Goal: Task Accomplishment & Management: Manage account settings

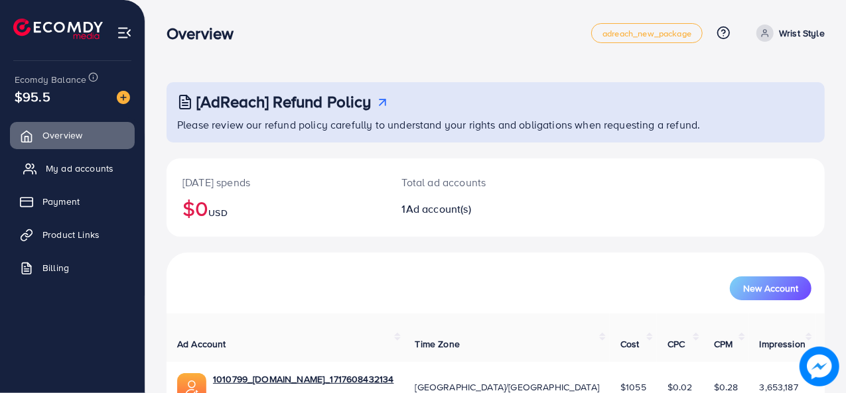
drag, startPoint x: 118, startPoint y: 165, endPoint x: 131, endPoint y: 157, distance: 15.5
click at [117, 165] on link "My ad accounts" at bounding box center [72, 168] width 125 height 27
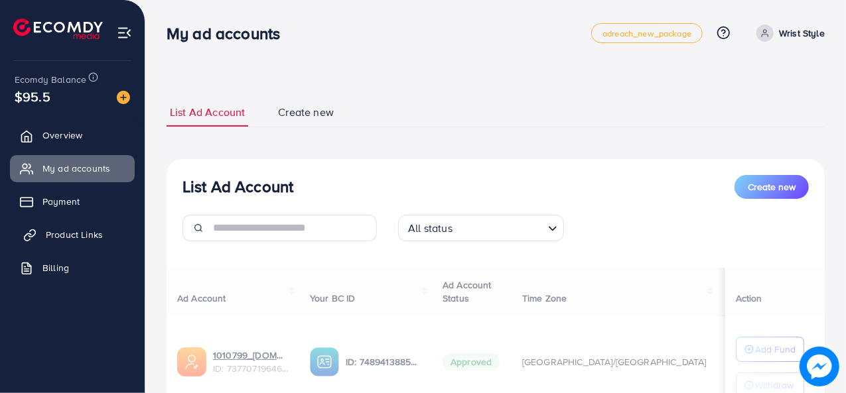
click at [58, 228] on span "Product Links" at bounding box center [74, 234] width 57 height 13
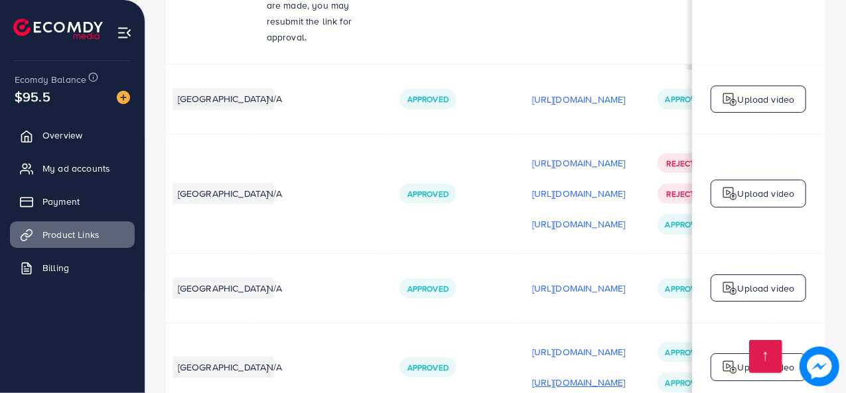
scroll to position [0, 289]
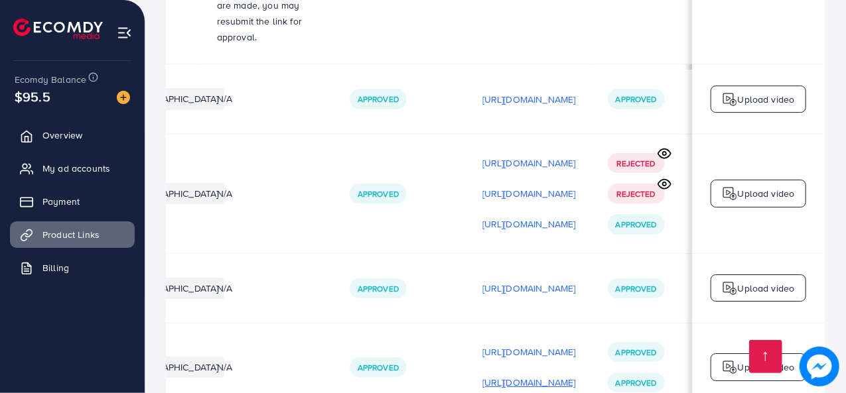
click at [500, 375] on p "[URL][DOMAIN_NAME]" at bounding box center [529, 383] width 94 height 16
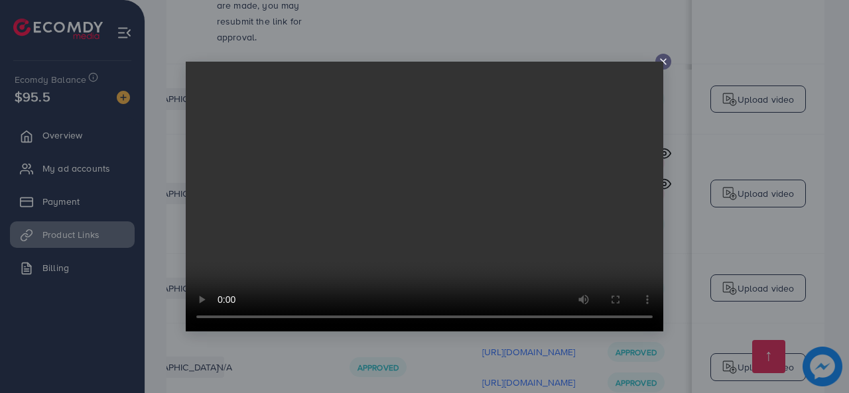
click at [663, 61] on line at bounding box center [663, 61] width 5 height 5
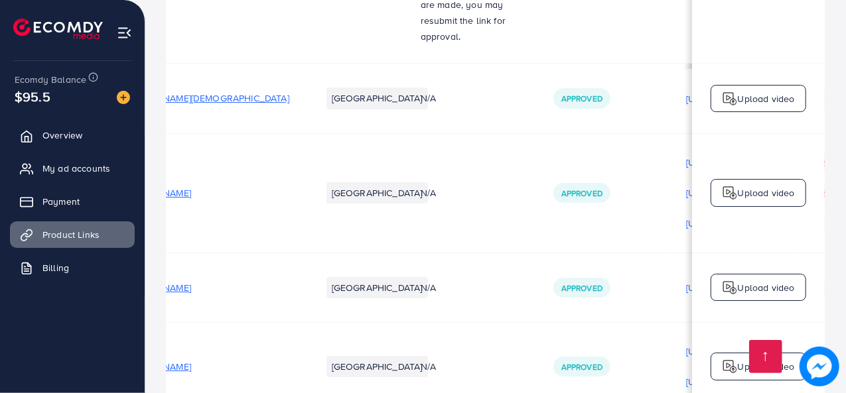
scroll to position [0, 0]
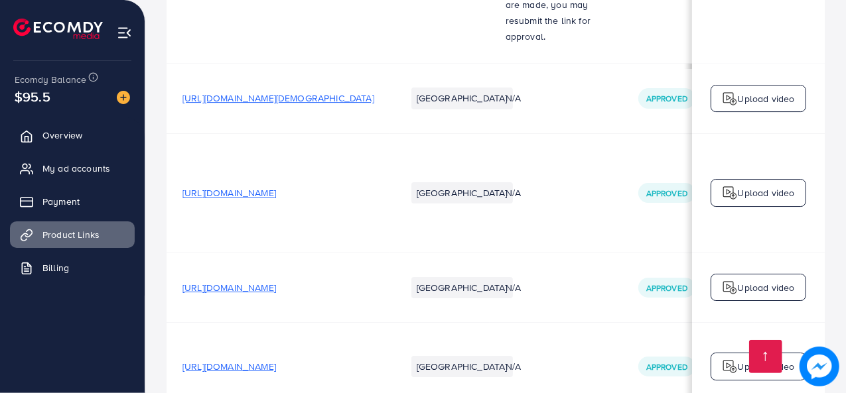
click at [276, 360] on span "[URL][DOMAIN_NAME]" at bounding box center [229, 366] width 94 height 13
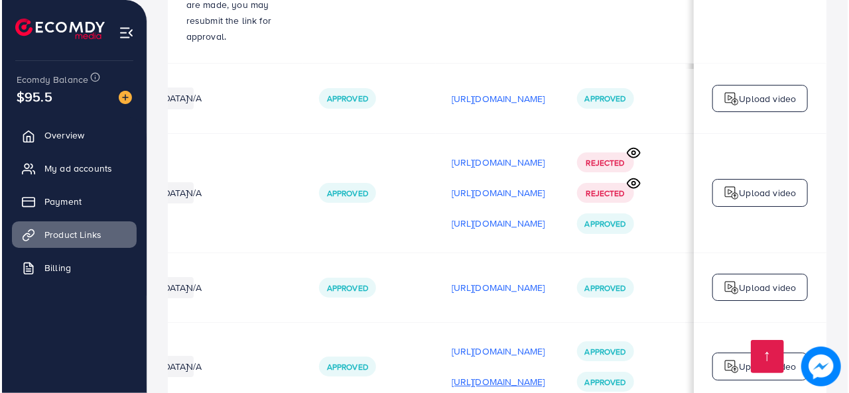
scroll to position [0, 392]
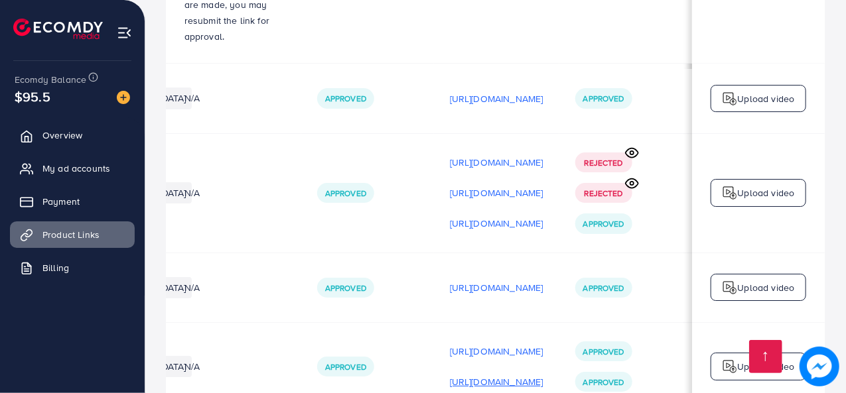
click at [455, 374] on p "[URL][DOMAIN_NAME]" at bounding box center [497, 382] width 94 height 16
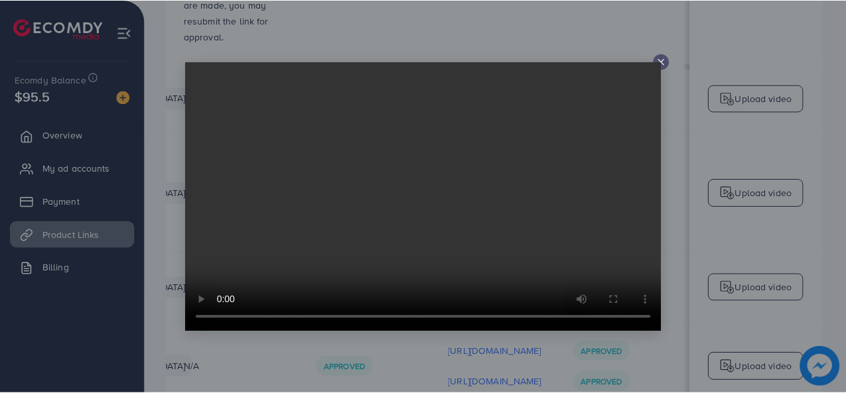
scroll to position [0, 0]
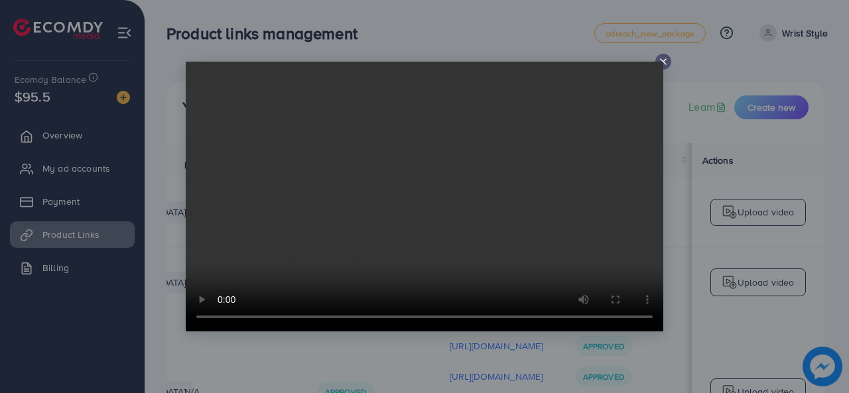
click at [662, 63] on video at bounding box center [425, 197] width 478 height 270
click at [662, 60] on line at bounding box center [663, 61] width 5 height 5
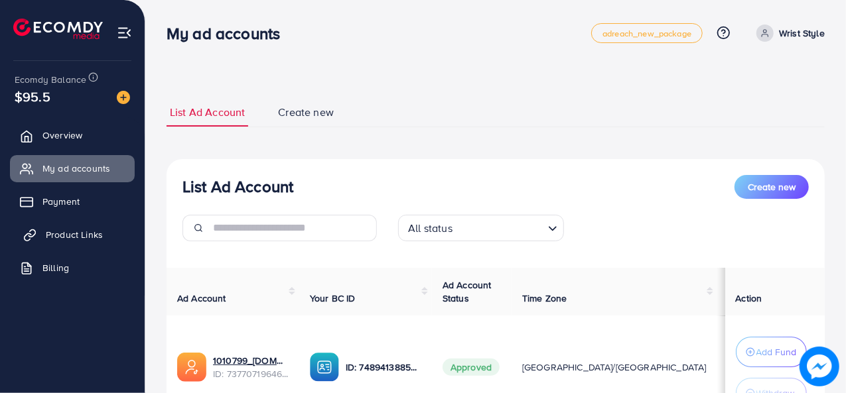
click at [91, 237] on span "Product Links" at bounding box center [74, 234] width 57 height 13
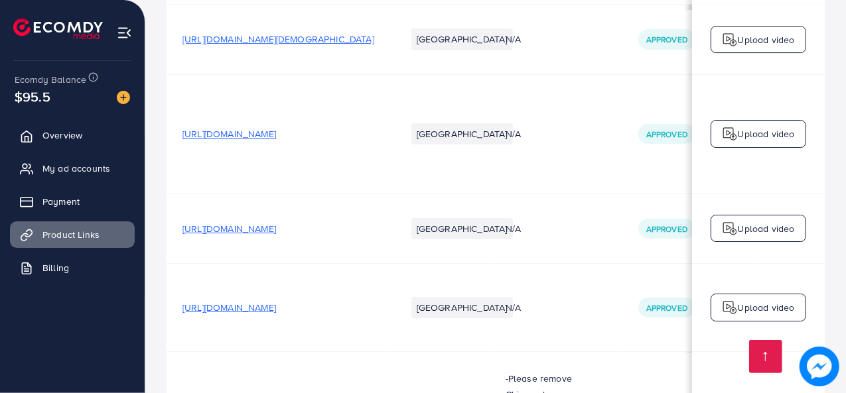
click at [276, 301] on span "[URL][DOMAIN_NAME]" at bounding box center [229, 307] width 94 height 13
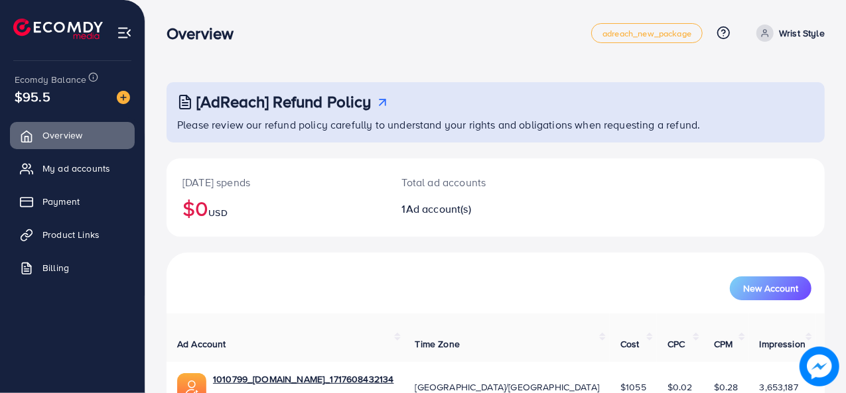
drag, startPoint x: 56, startPoint y: 94, endPoint x: 13, endPoint y: 93, distance: 42.5
click at [13, 93] on div "Ecomdy Balance $95.5" at bounding box center [72, 89] width 123 height 56
click at [29, 108] on div "Ecomdy Balance $95.5" at bounding box center [72, 89] width 123 height 56
click at [70, 237] on span "Product Links" at bounding box center [74, 234] width 57 height 13
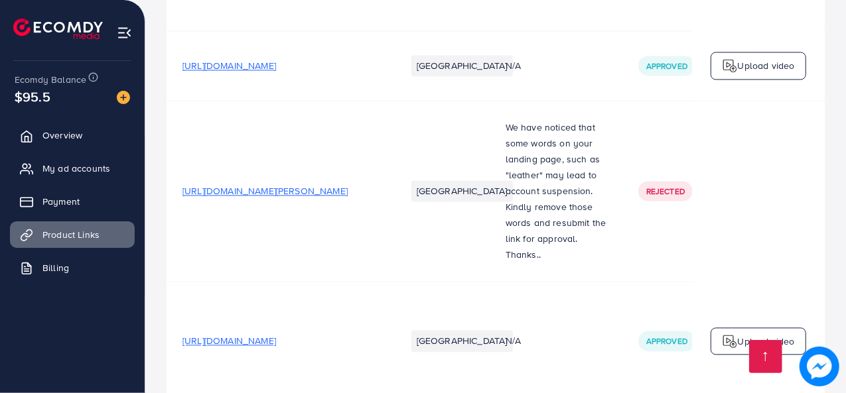
scroll to position [1415, 0]
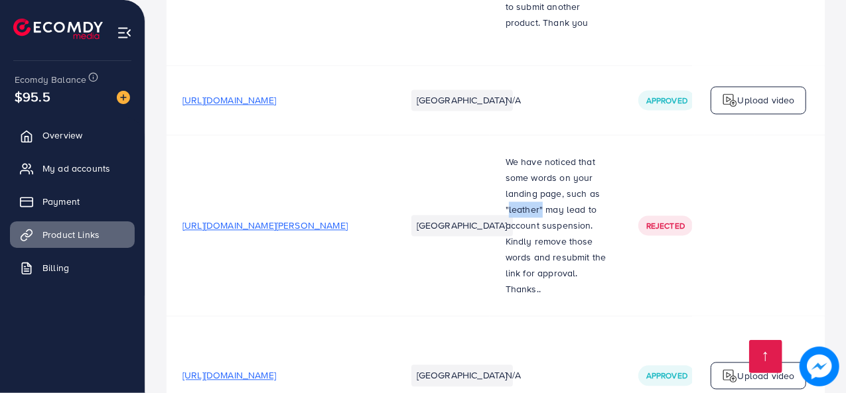
drag, startPoint x: 538, startPoint y: 181, endPoint x: 506, endPoint y: 180, distance: 32.5
click at [506, 178] on span "We have noticed that some words on your landing page, such as "leather" may lea…" at bounding box center [556, 217] width 101 height 125
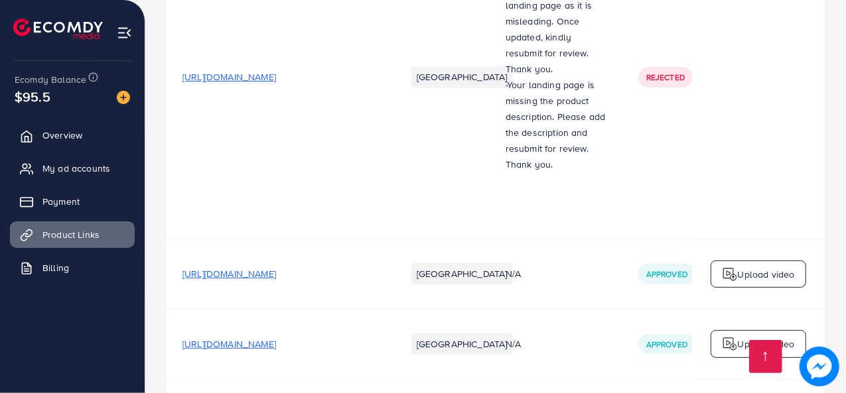
scroll to position [2565, 0]
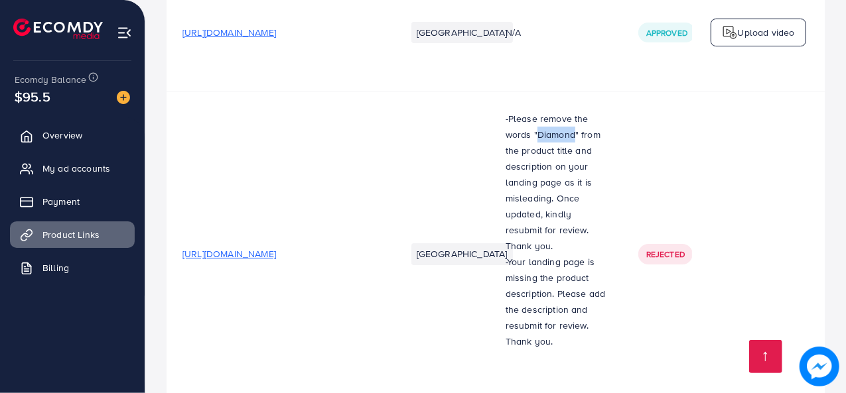
drag, startPoint x: 572, startPoint y: 104, endPoint x: 537, endPoint y: 98, distance: 35.1
click at [537, 112] on span "-Please remove the words "Diamond" from the product title and description on yo…" at bounding box center [553, 182] width 95 height 141
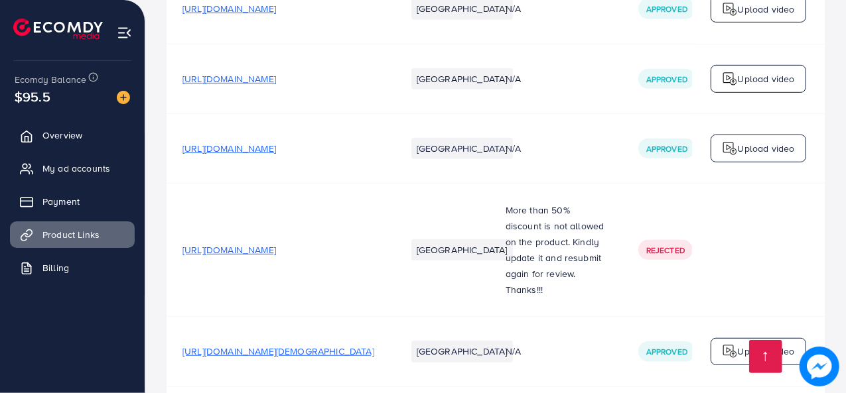
scroll to position [3096, 0]
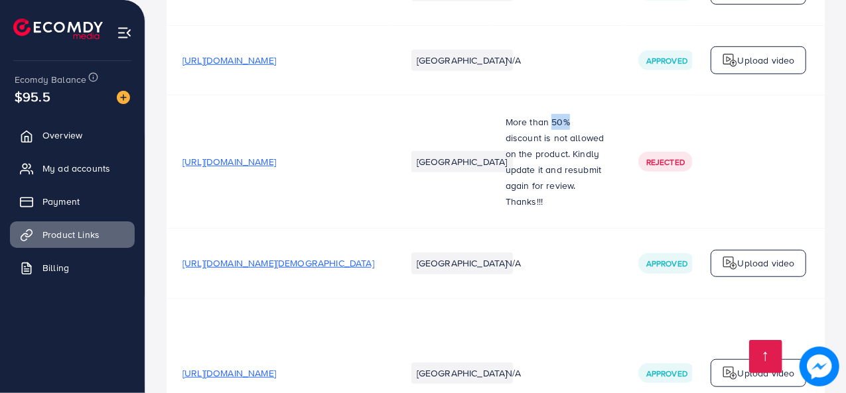
drag, startPoint x: 563, startPoint y: 74, endPoint x: 548, endPoint y: 68, distance: 16.2
click at [548, 114] on p "More than 50% discount is not allowed on the product. Kindly update it and resu…" at bounding box center [556, 154] width 101 height 80
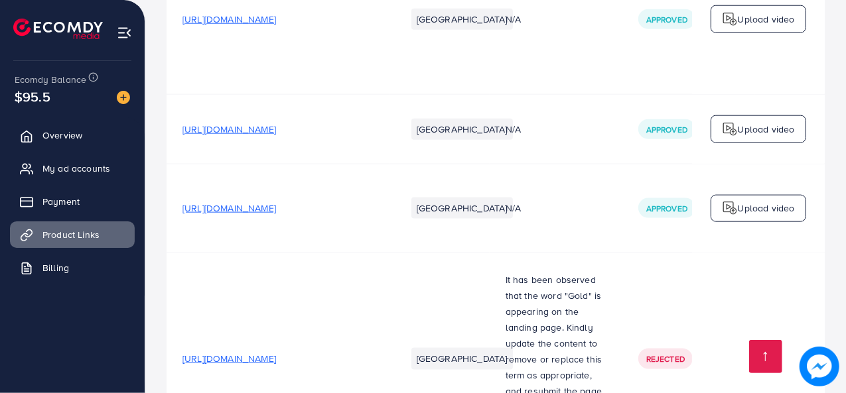
scroll to position [3627, 0]
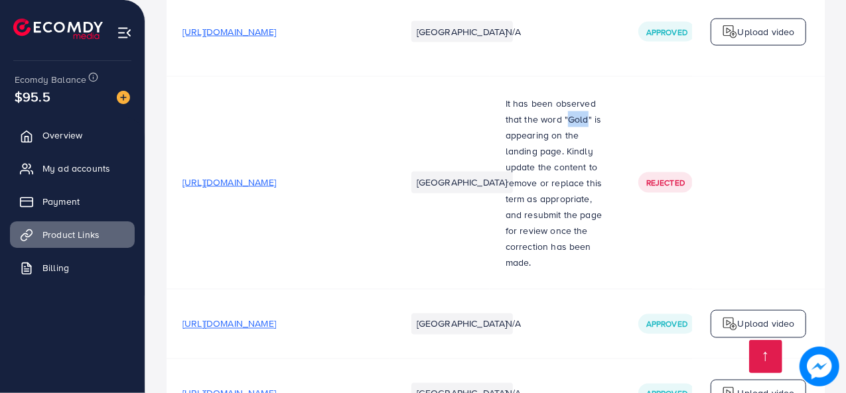
drag, startPoint x: 585, startPoint y: 70, endPoint x: 567, endPoint y: 68, distance: 18.6
click at [567, 96] on p "It has been observed that the word "Gold" is appearing on the landing page. Kin…" at bounding box center [556, 183] width 101 height 175
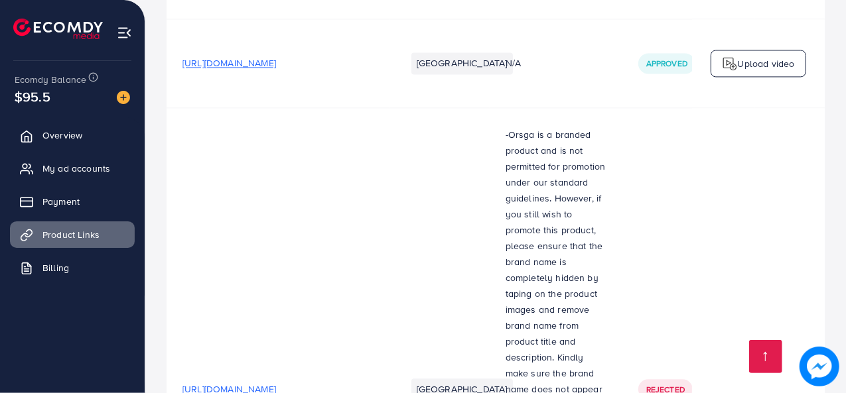
scroll to position [4069, 0]
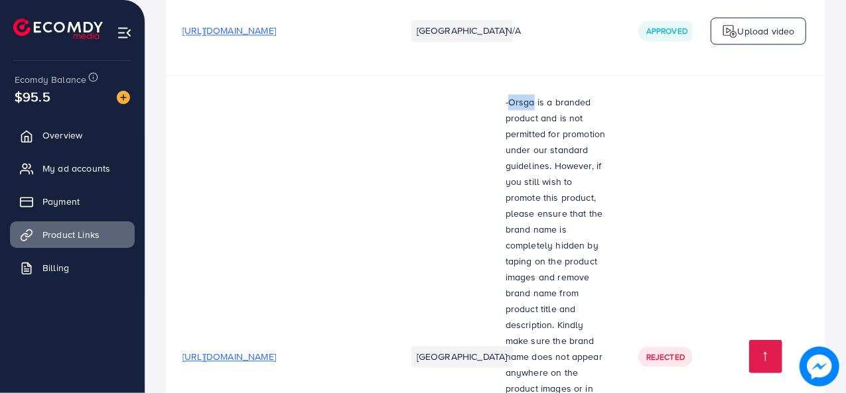
drag, startPoint x: 529, startPoint y: 36, endPoint x: 504, endPoint y: 29, distance: 26.2
click at [506, 94] on p "-Orsga is a branded product and is not permitted for promotion under our standa…" at bounding box center [556, 253] width 101 height 318
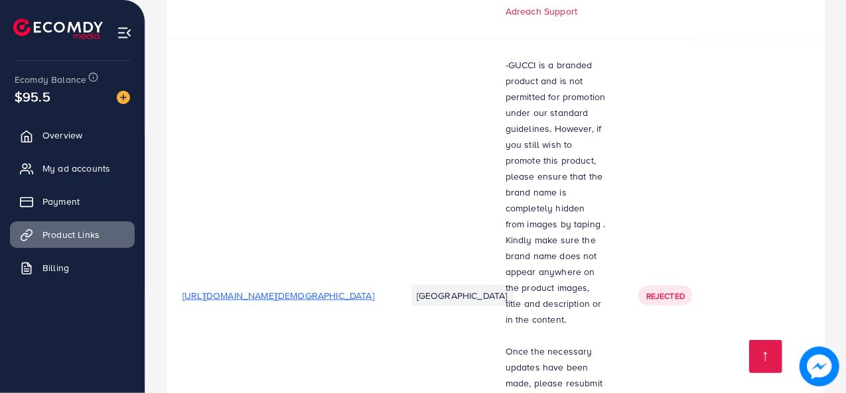
scroll to position [5750, 0]
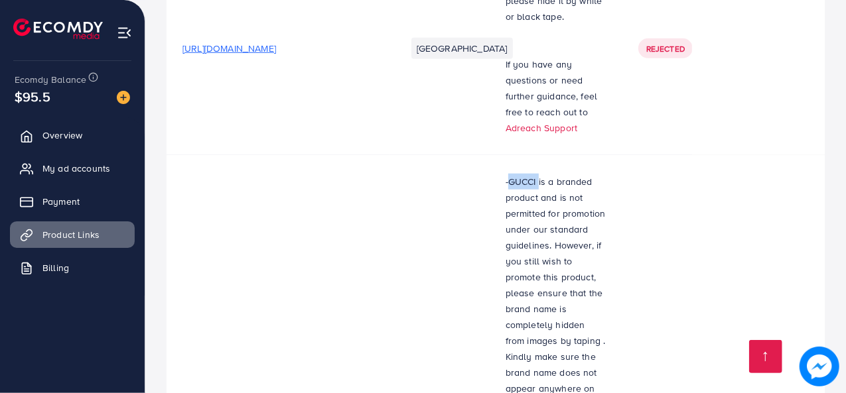
drag, startPoint x: 535, startPoint y: 48, endPoint x: 499, endPoint y: 48, distance: 35.8
click at [507, 174] on p "-GUCCI is a branded product and is not permitted for promotion under our standa…" at bounding box center [556, 309] width 101 height 271
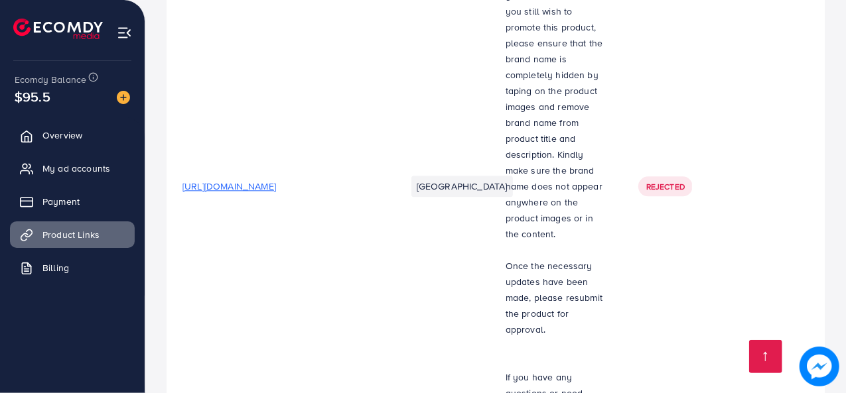
scroll to position [4157, 0]
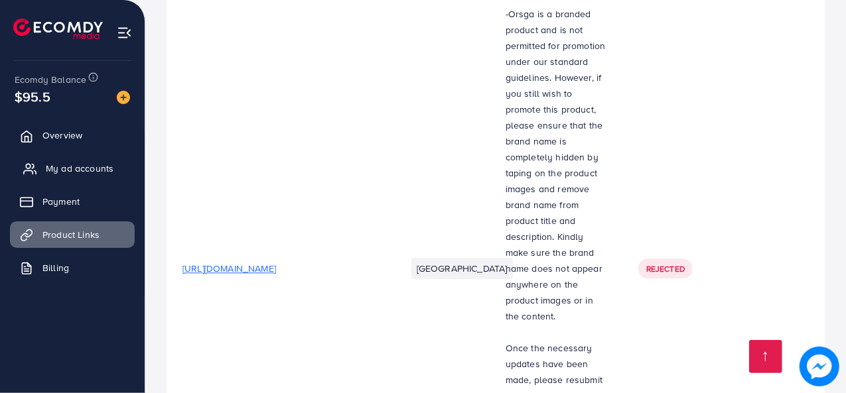
click at [100, 169] on span "My ad accounts" at bounding box center [80, 168] width 68 height 13
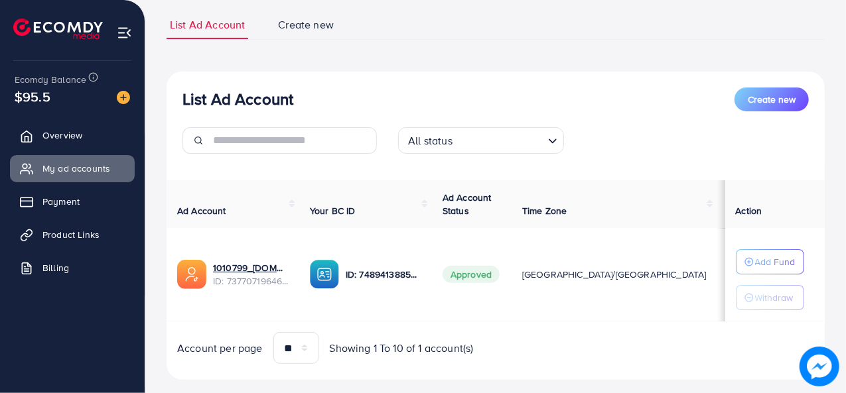
scroll to position [88, 0]
click at [755, 256] on p "Add Fund" at bounding box center [775, 261] width 40 height 16
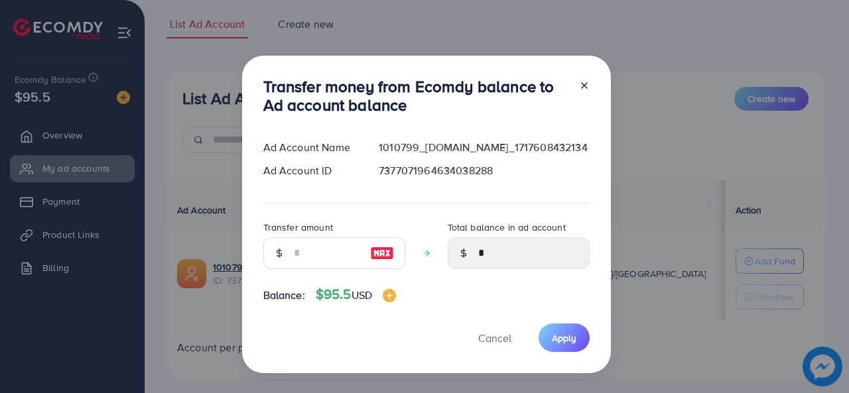
click at [581, 83] on icon at bounding box center [584, 85] width 11 height 11
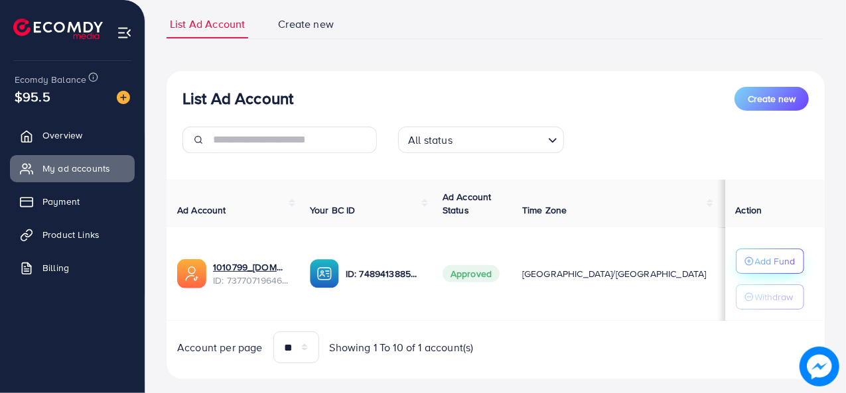
click at [761, 261] on p "Add Fund" at bounding box center [775, 261] width 40 height 16
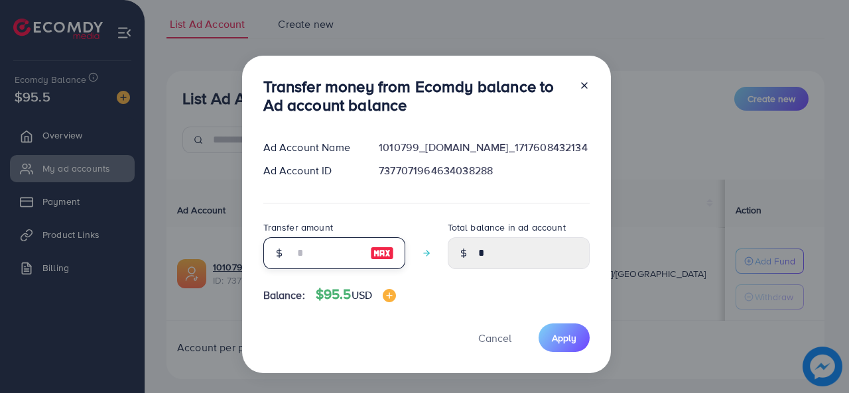
click at [330, 257] on input "number" at bounding box center [327, 254] width 66 height 32
type input "*"
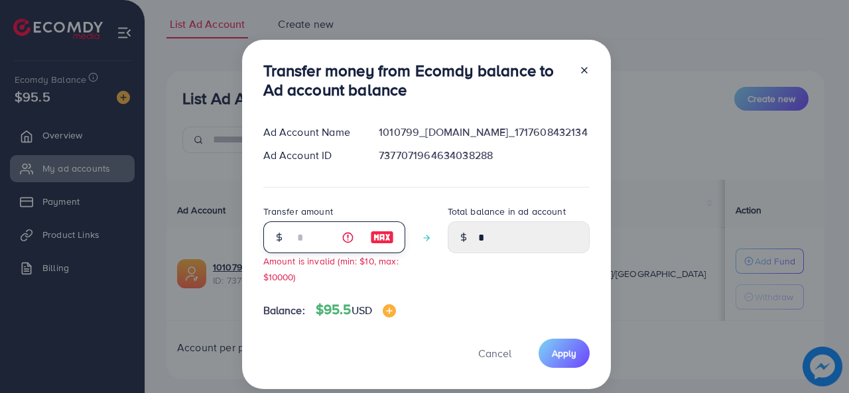
type input "****"
type input "**"
type input "*****"
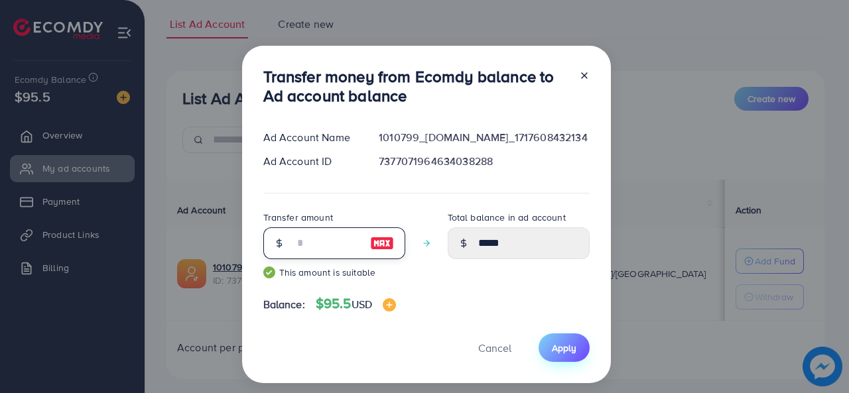
type input "**"
click at [573, 343] on span "Apply" at bounding box center [564, 348] width 25 height 13
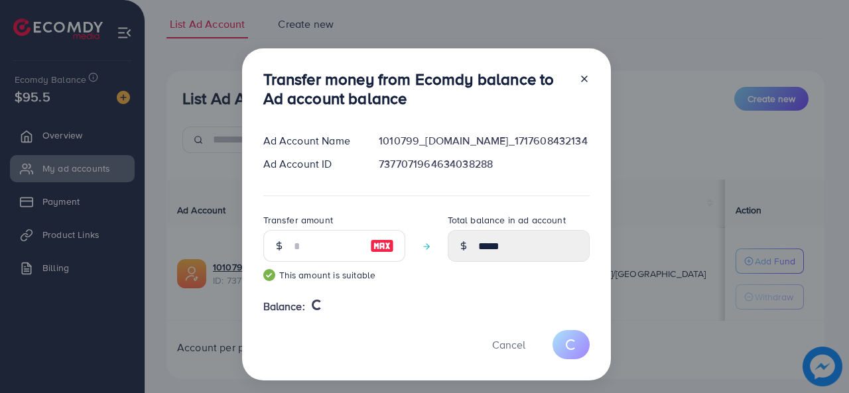
type input "*"
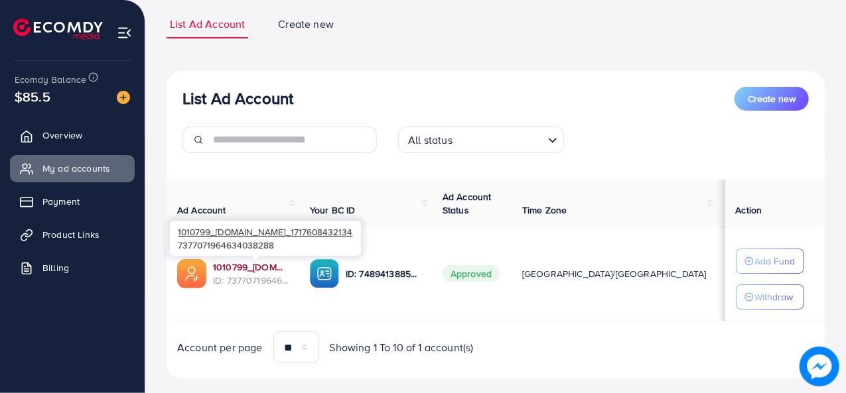
click at [261, 267] on link "1010799_[DOMAIN_NAME]_1717608432134" at bounding box center [251, 267] width 76 height 13
click at [235, 274] on span "ID: 7377071964634038288" at bounding box center [251, 280] width 76 height 13
click at [272, 265] on link "1010799_[DOMAIN_NAME]_1717608432134" at bounding box center [251, 267] width 76 height 13
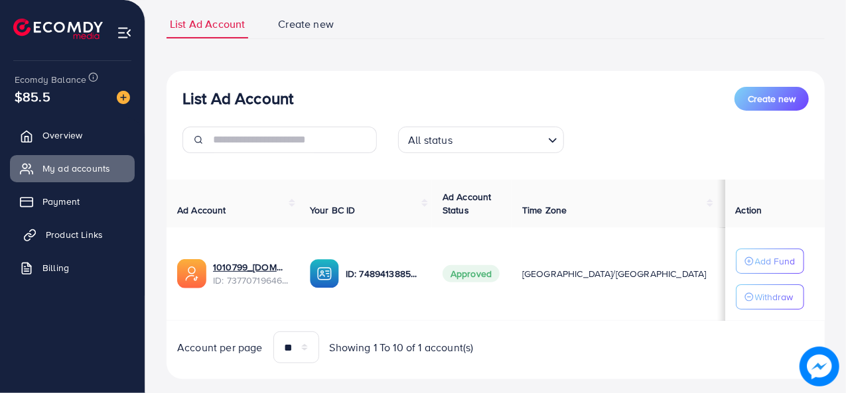
click at [73, 235] on span "Product Links" at bounding box center [74, 234] width 57 height 13
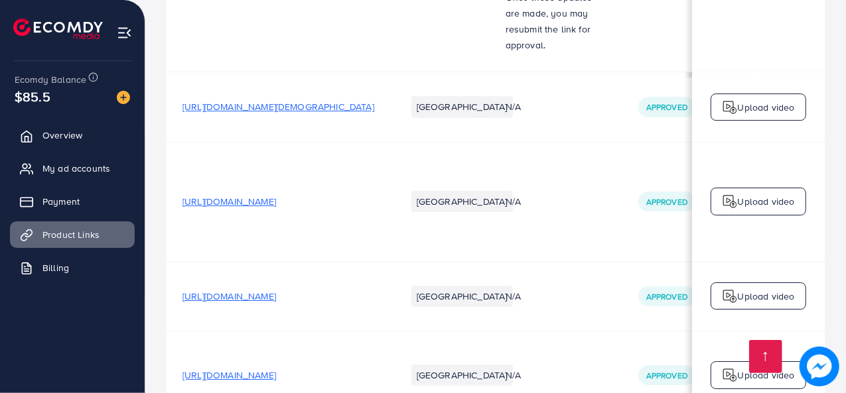
click at [276, 369] on span "[URL][DOMAIN_NAME]" at bounding box center [229, 375] width 94 height 13
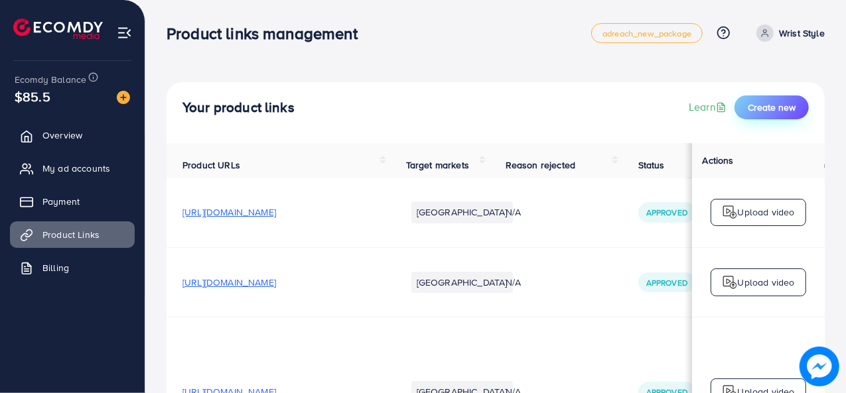
click at [764, 107] on span "Create new" at bounding box center [772, 107] width 48 height 13
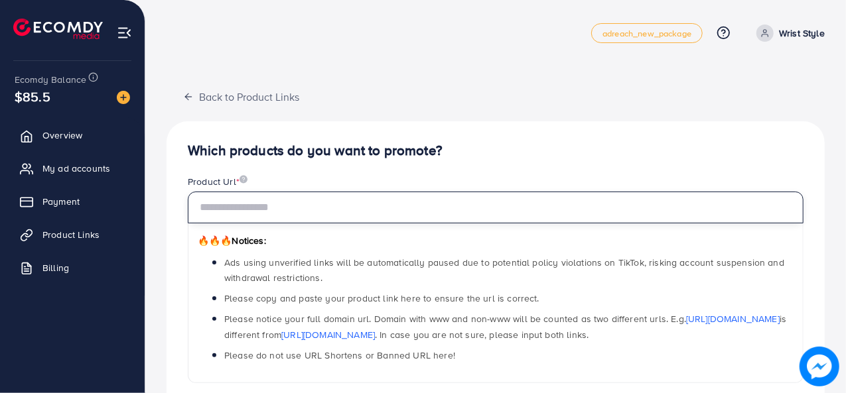
drag, startPoint x: 257, startPoint y: 213, endPoint x: 248, endPoint y: 161, distance: 52.5
click at [256, 212] on input "text" at bounding box center [496, 208] width 616 height 32
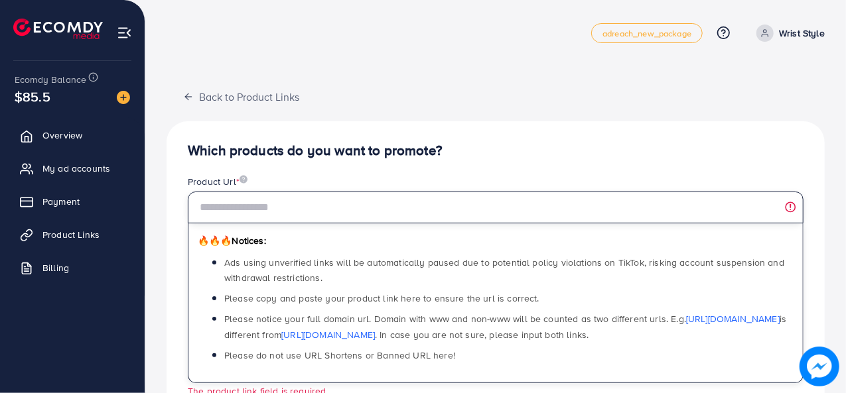
paste input "**********"
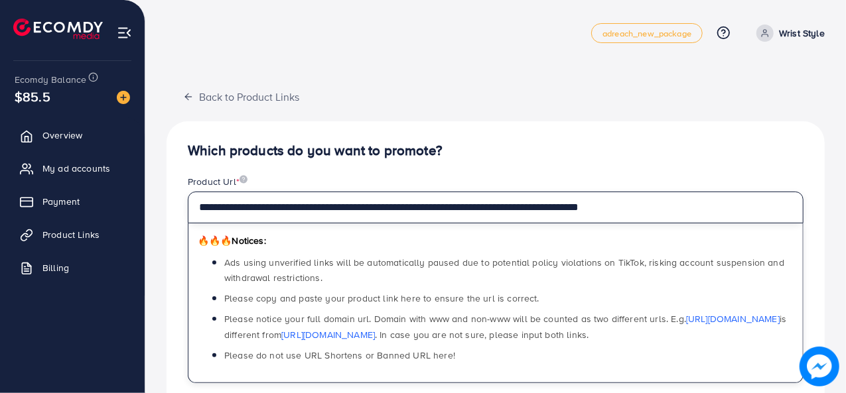
type input "**********"
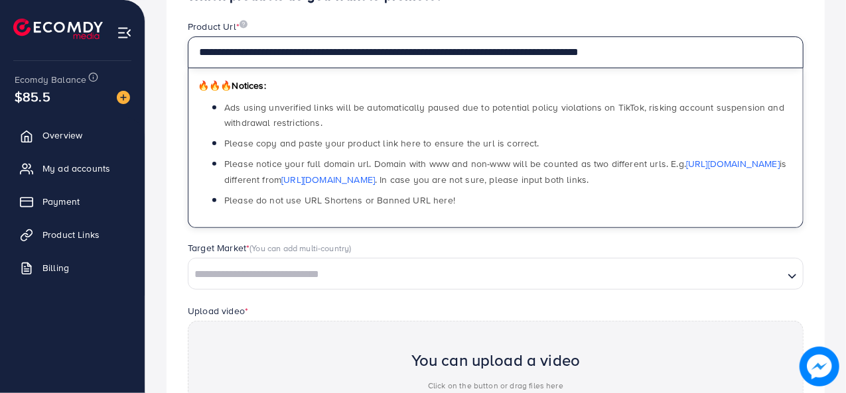
scroll to position [176, 0]
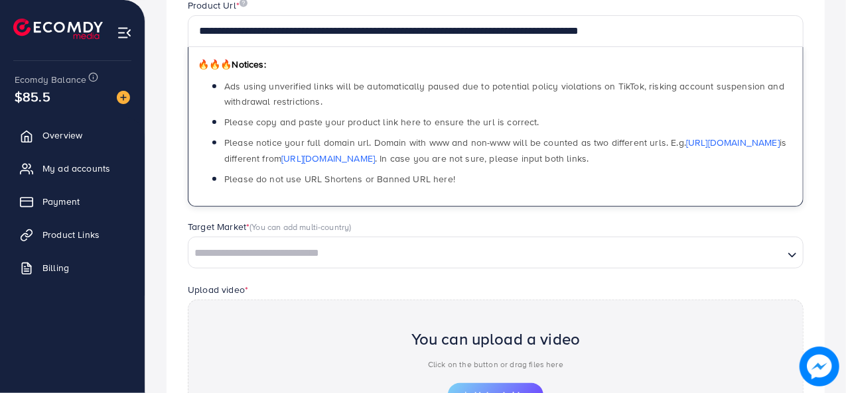
click at [306, 244] on input "Search for option" at bounding box center [486, 254] width 593 height 21
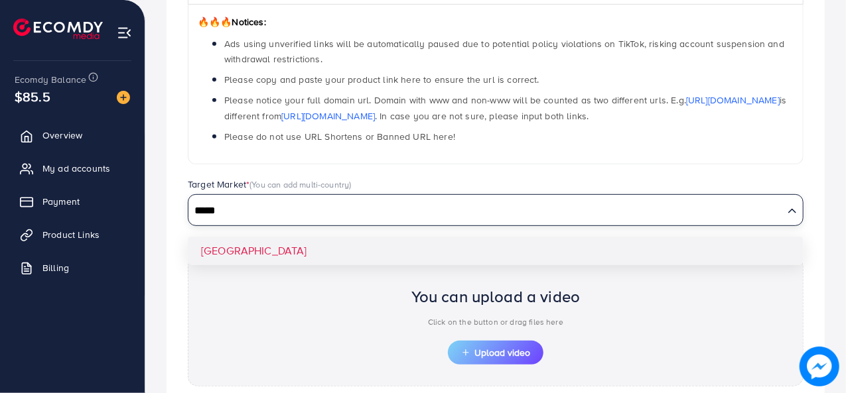
scroll to position [350, 0]
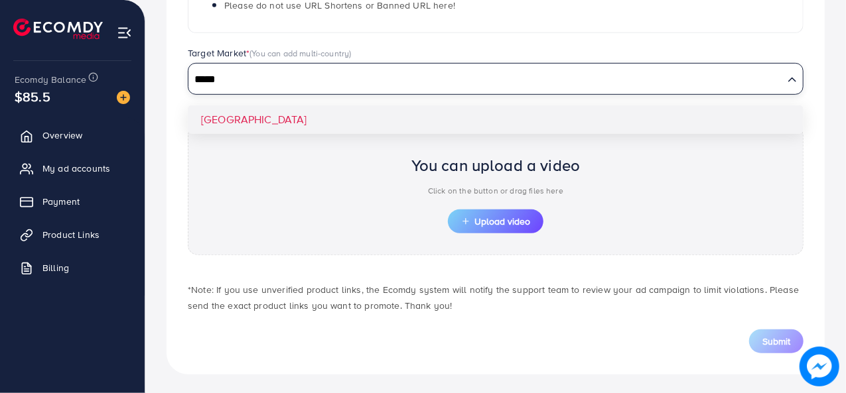
type input "*****"
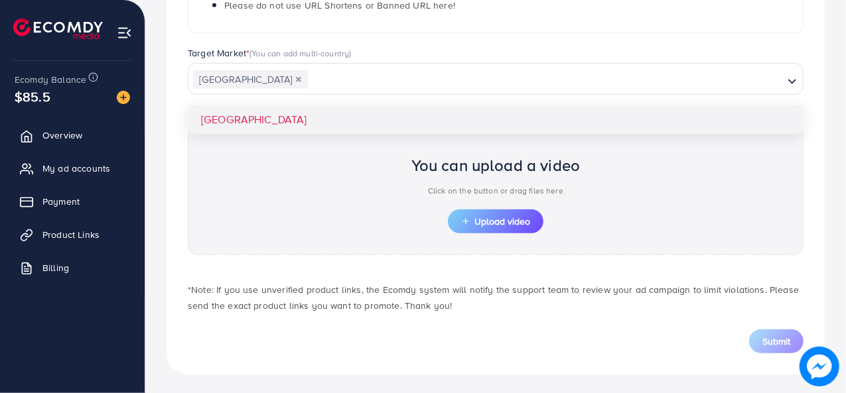
click at [271, 112] on div "**********" at bounding box center [496, 73] width 658 height 604
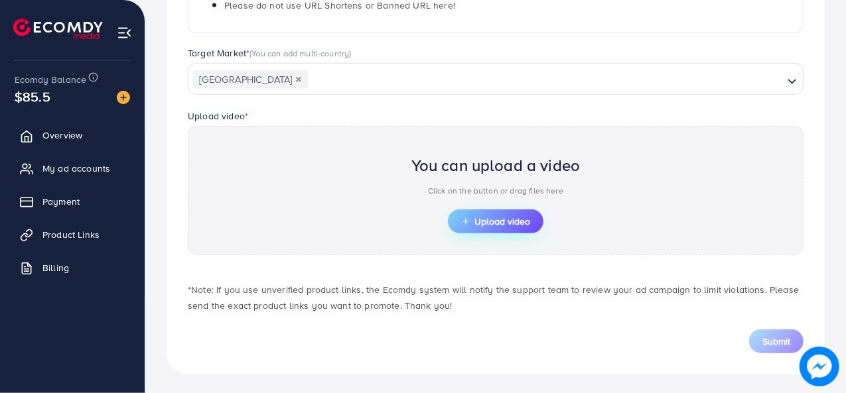
click at [463, 221] on icon "button" at bounding box center [465, 221] width 9 height 9
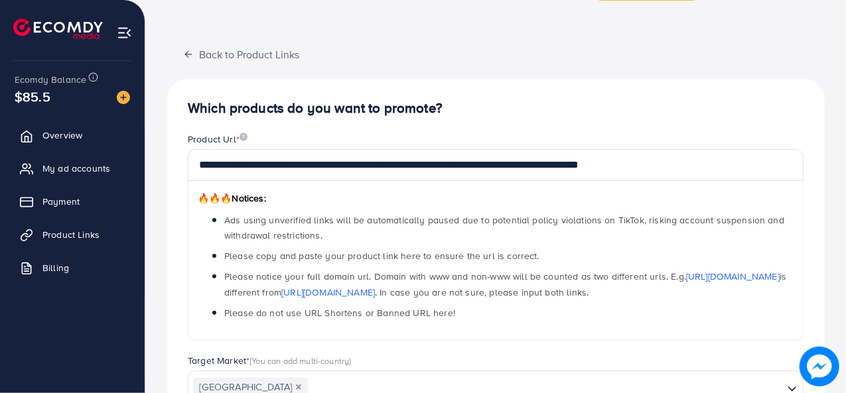
scroll to position [0, 0]
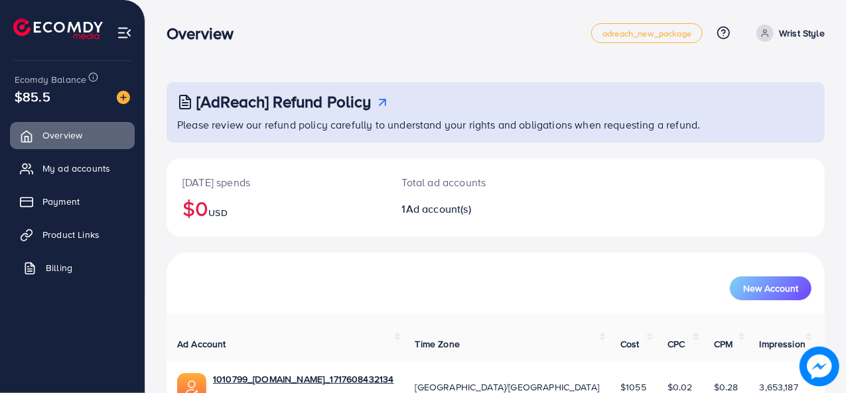
click at [67, 266] on span "Billing" at bounding box center [59, 267] width 27 height 13
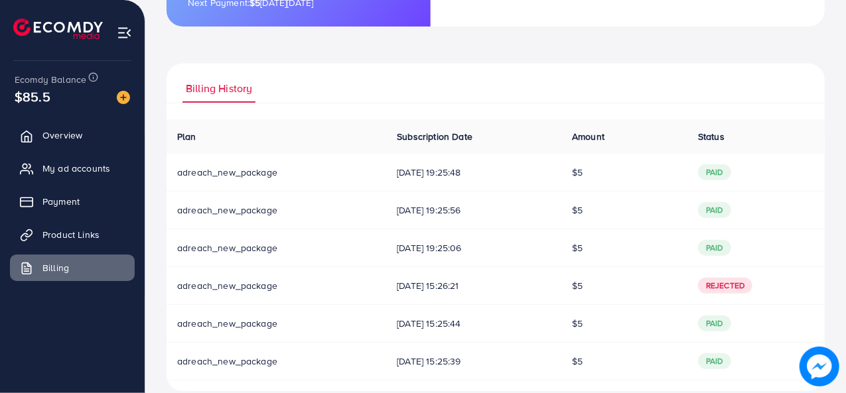
scroll to position [299, 0]
